Goal: Task Accomplishment & Management: Use online tool/utility

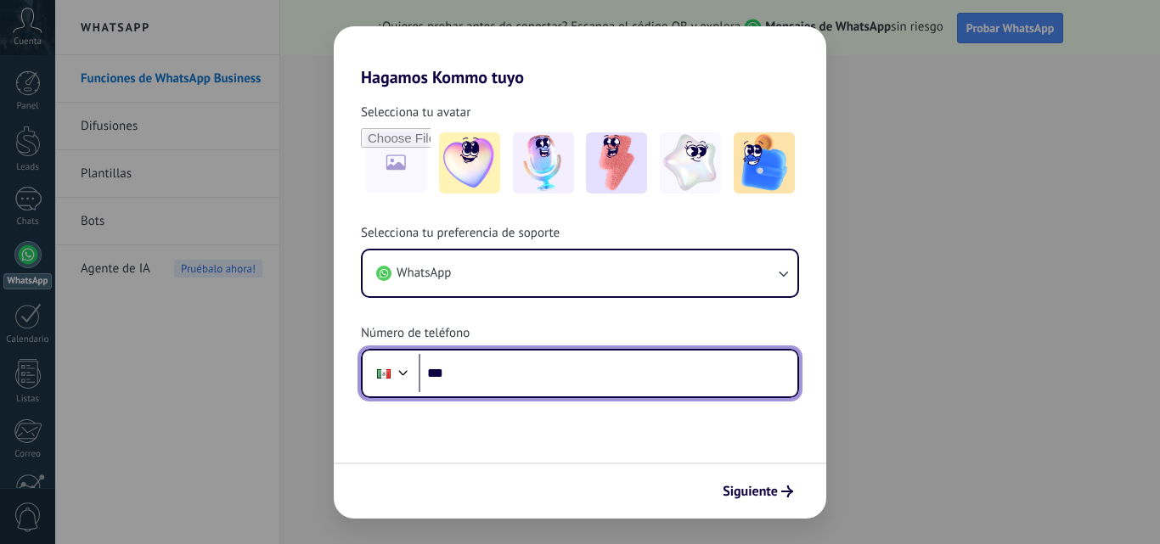
click at [518, 368] on input "***" at bounding box center [607, 373] width 379 height 39
click at [399, 381] on div at bounding box center [384, 374] width 32 height 36
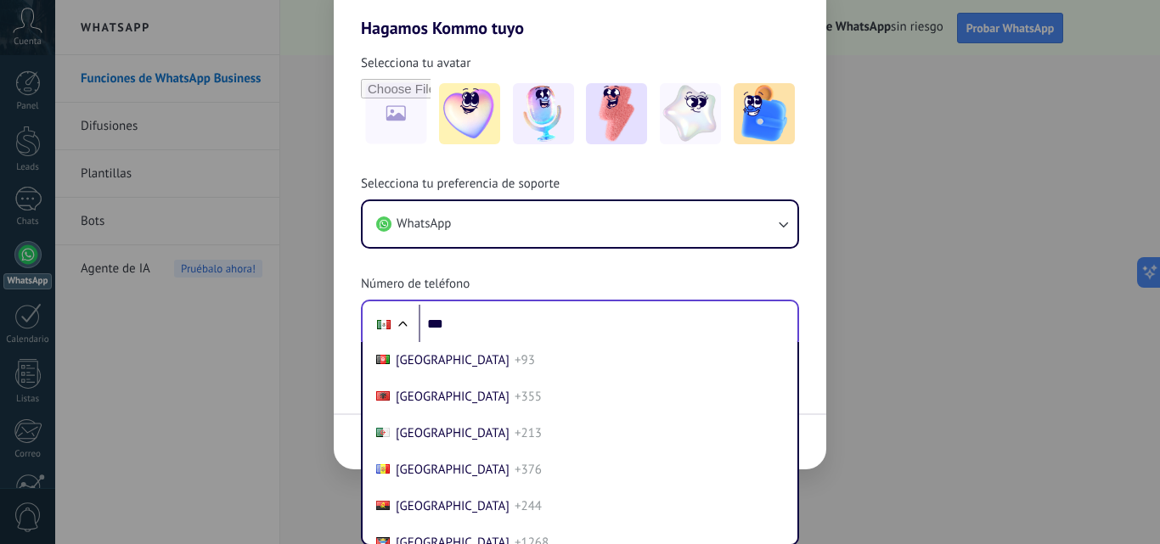
scroll to position [4249, 0]
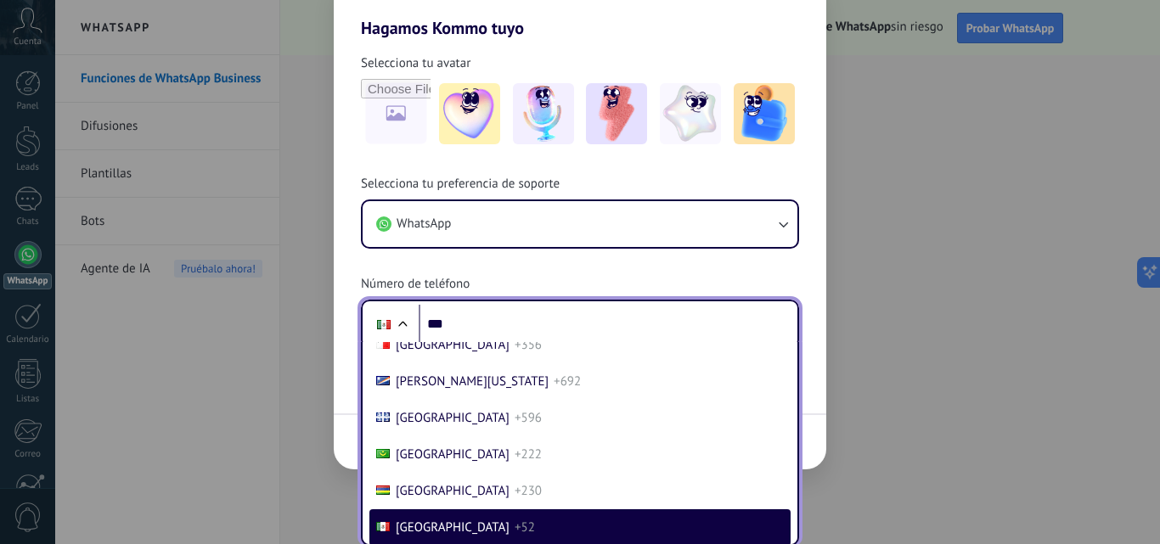
click at [491, 517] on li "Mexico +52" at bounding box center [579, 527] width 421 height 37
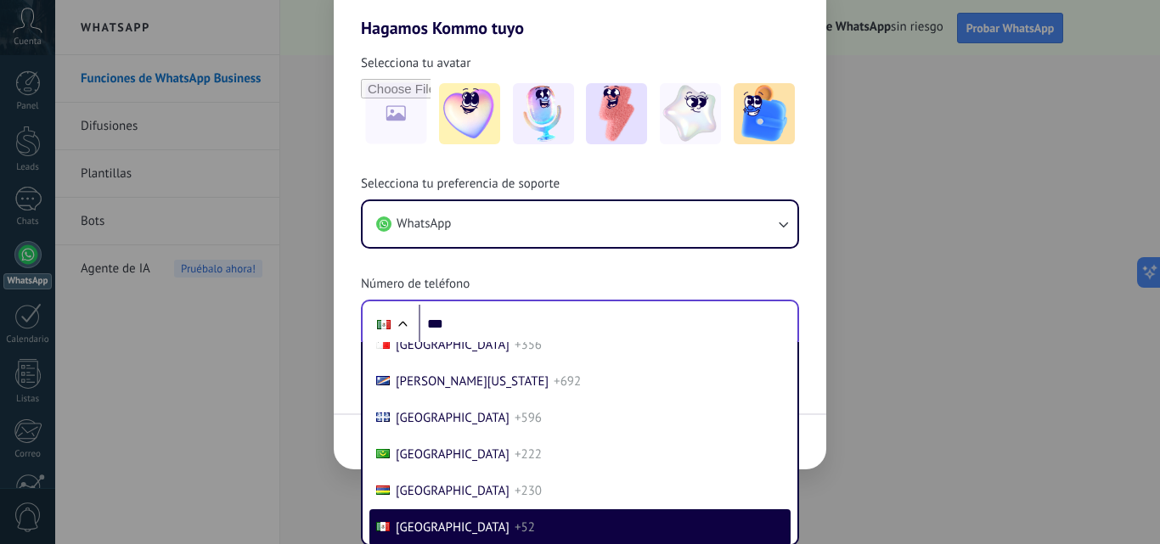
scroll to position [0, 0]
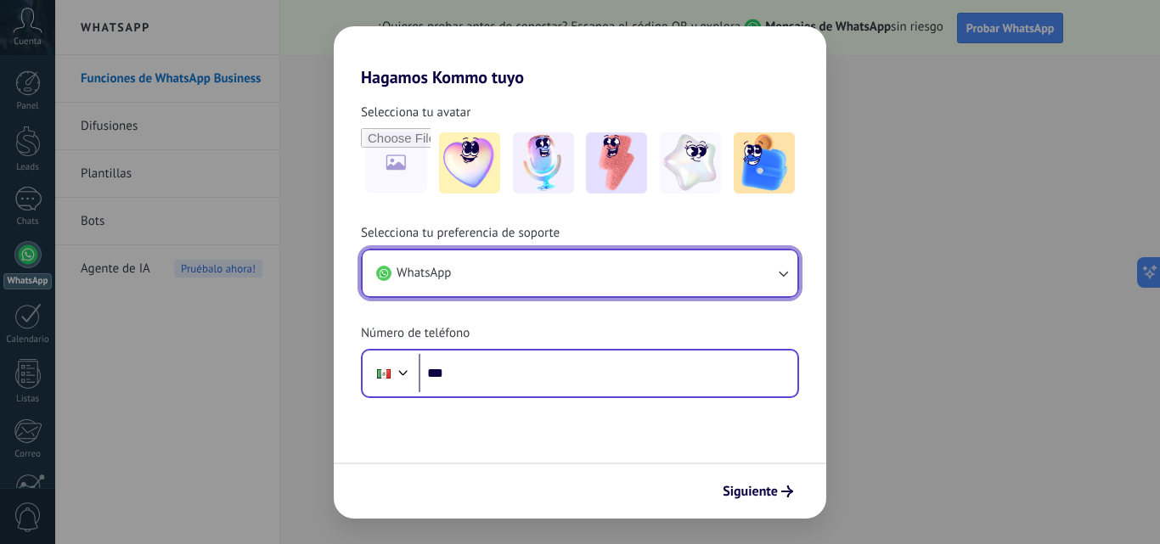
click at [484, 281] on button "WhatsApp" at bounding box center [579, 273] width 435 height 46
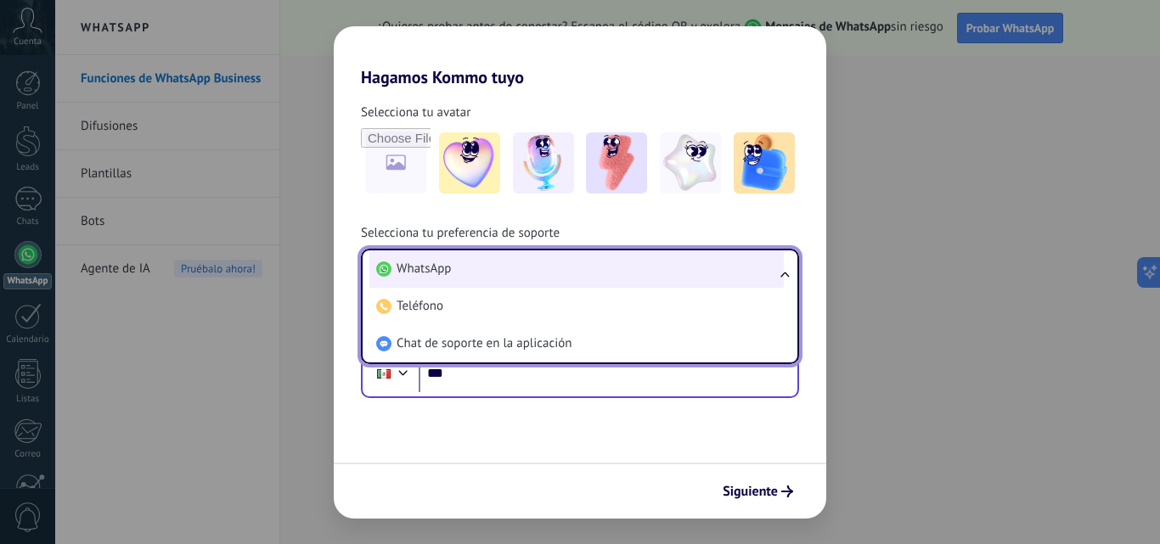
click at [484, 274] on li "WhatsApp" at bounding box center [576, 268] width 414 height 37
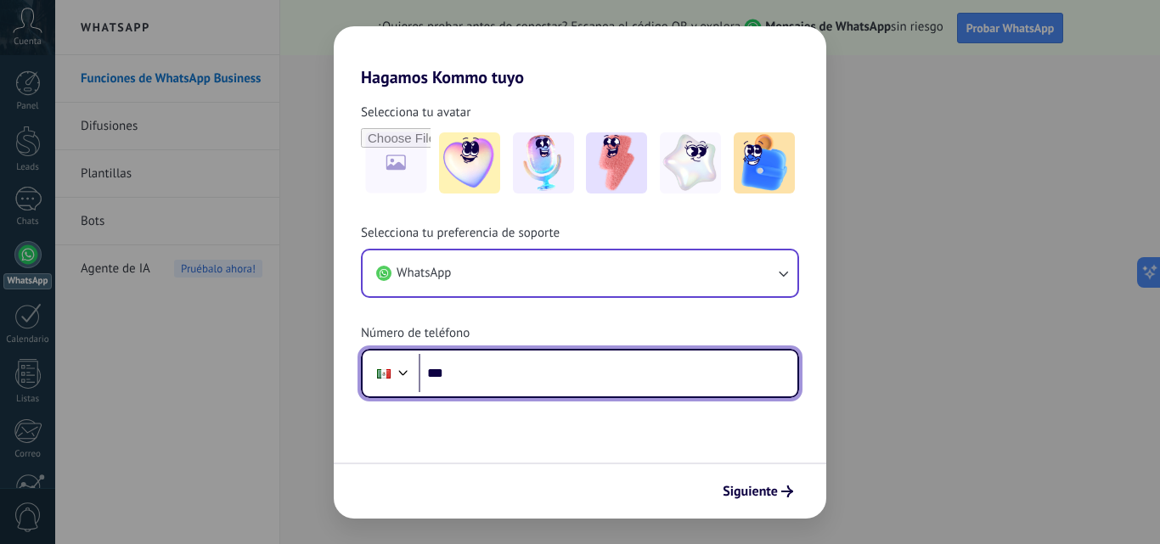
click at [524, 376] on input "***" at bounding box center [607, 373] width 379 height 39
type input "**********"
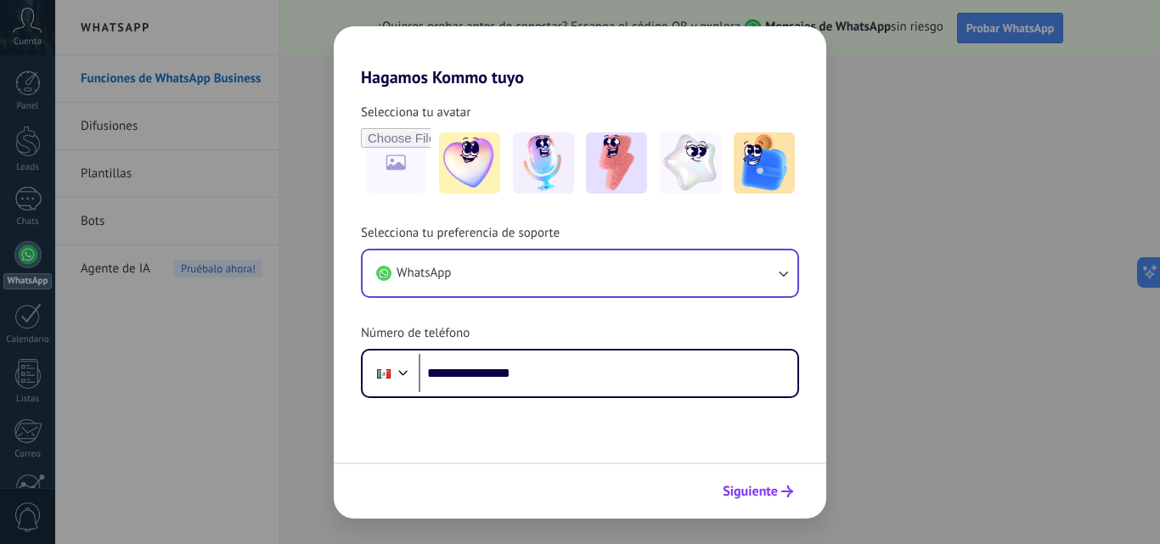
click at [778, 491] on span "Siguiente" at bounding box center [757, 492] width 70 height 12
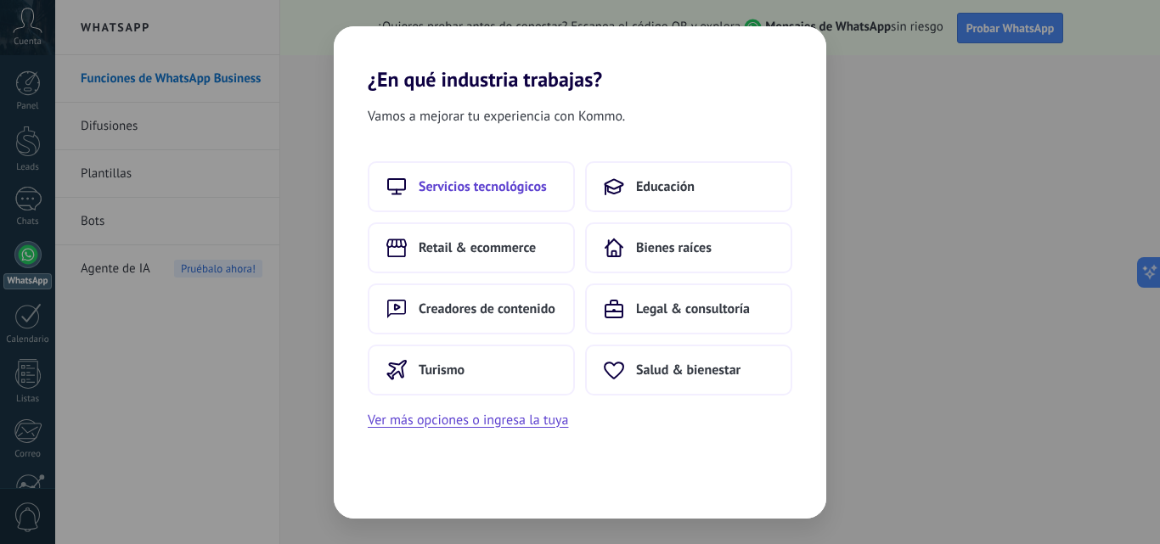
click at [524, 178] on span "Servicios tecnológicos" at bounding box center [482, 186] width 128 height 17
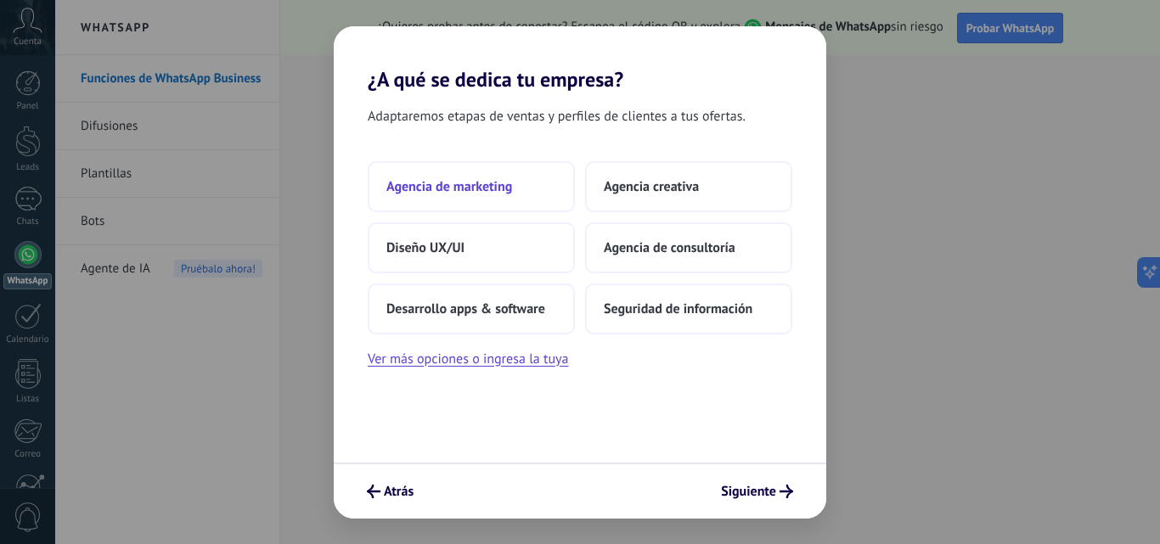
click at [458, 175] on button "Agencia de marketing" at bounding box center [471, 186] width 207 height 51
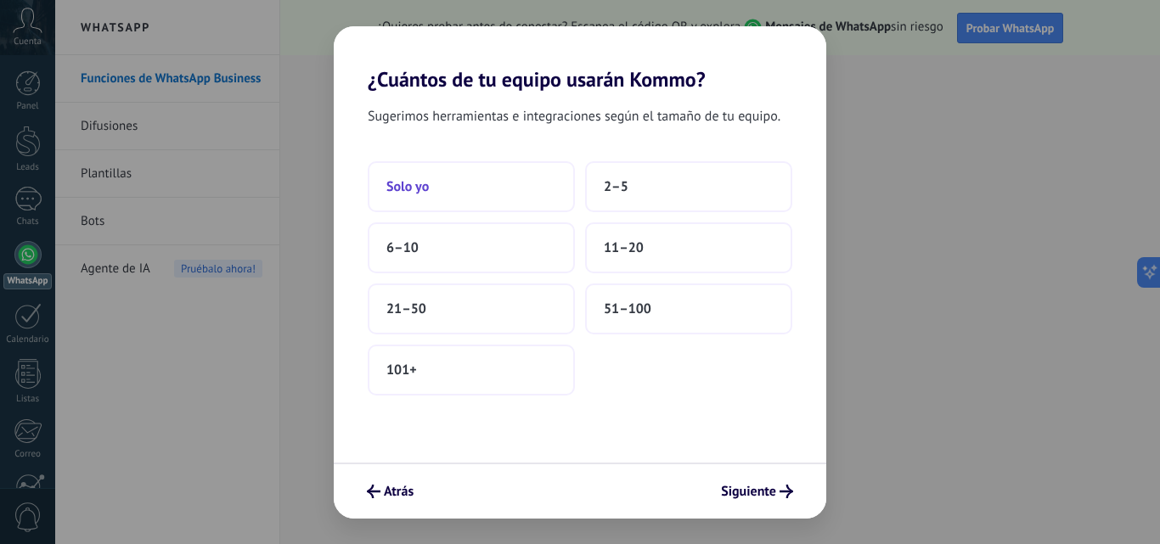
click at [446, 189] on button "Solo yo" at bounding box center [471, 186] width 207 height 51
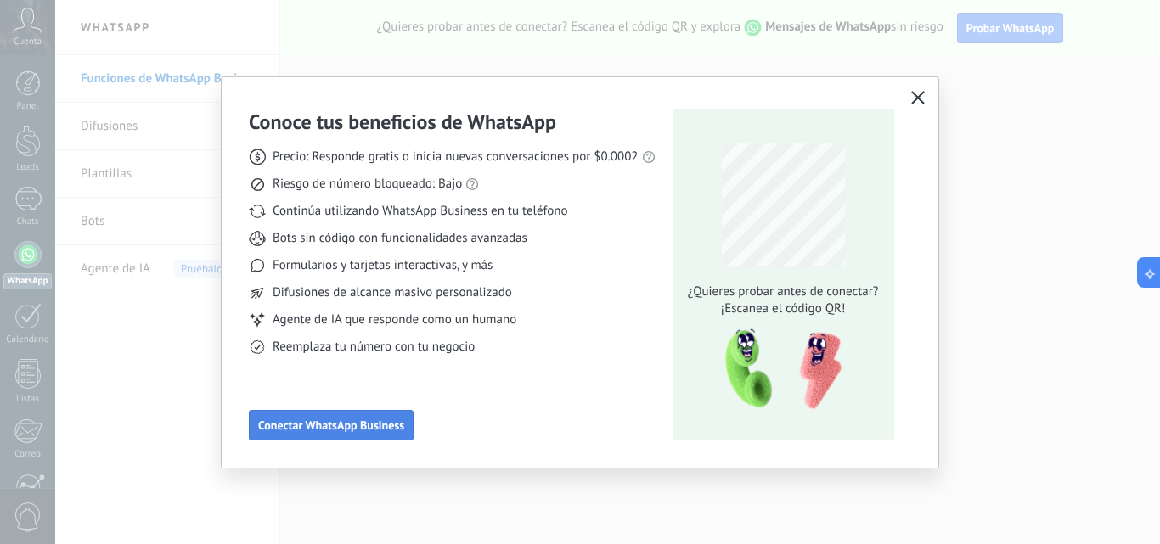
click at [318, 437] on button "Conectar WhatsApp Business" at bounding box center [331, 425] width 165 height 31
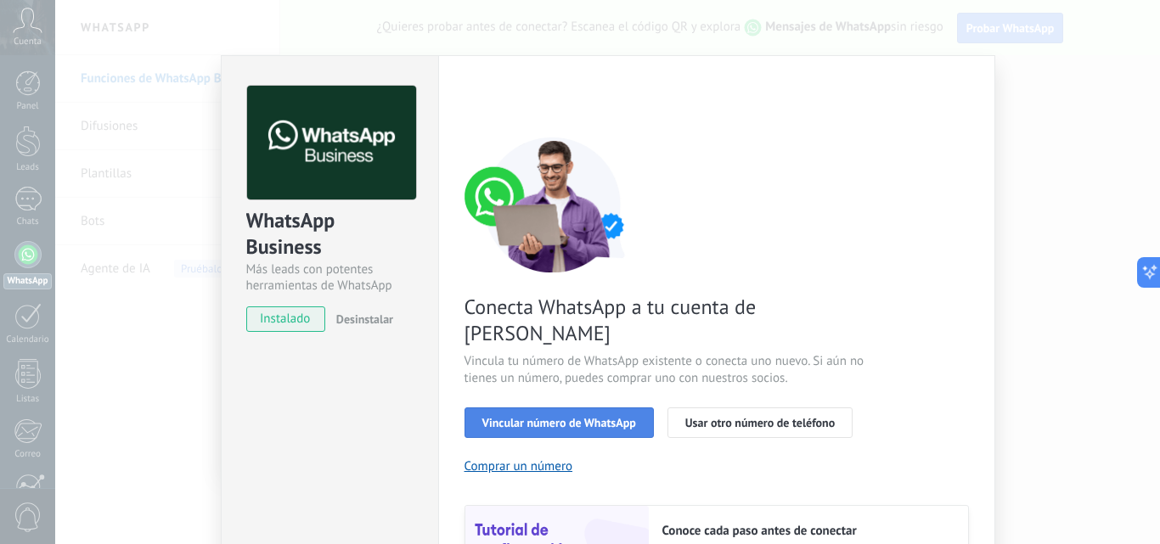
click at [626, 417] on span "Vincular número de WhatsApp" at bounding box center [559, 423] width 154 height 12
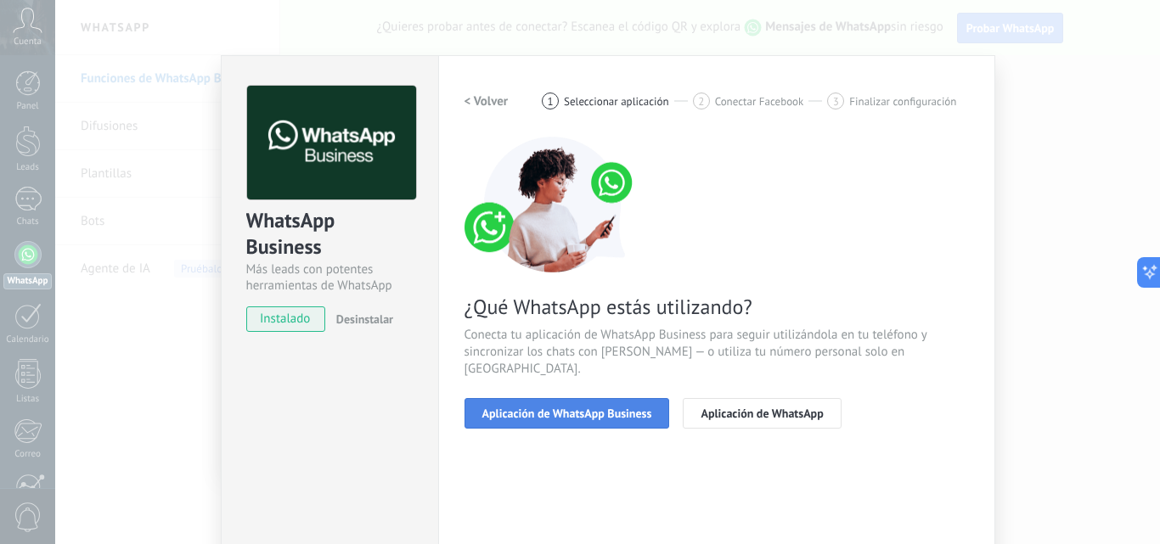
click at [615, 403] on button "Aplicación de WhatsApp Business" at bounding box center [566, 413] width 205 height 31
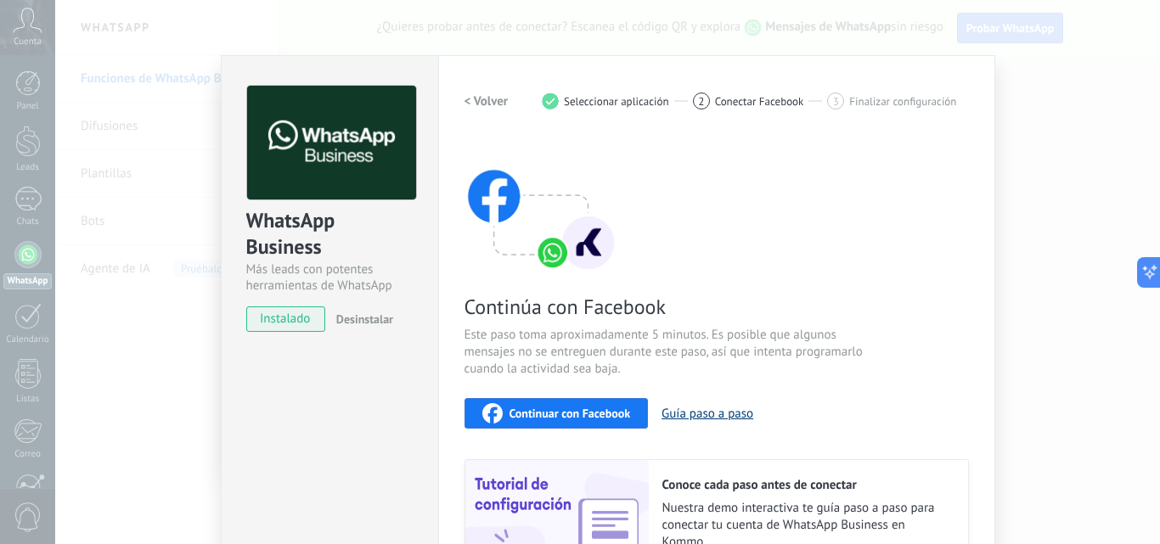
click at [721, 413] on button "Guía paso a paso" at bounding box center [707, 414] width 92 height 16
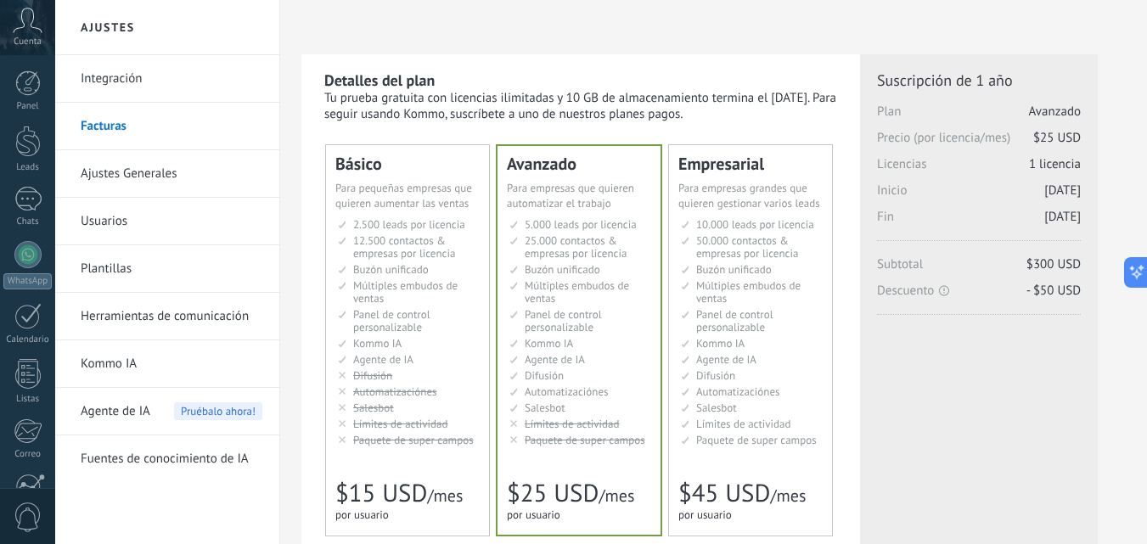
click at [378, 381] on span "Difusión" at bounding box center [372, 375] width 39 height 14
